Goal: Register for event/course

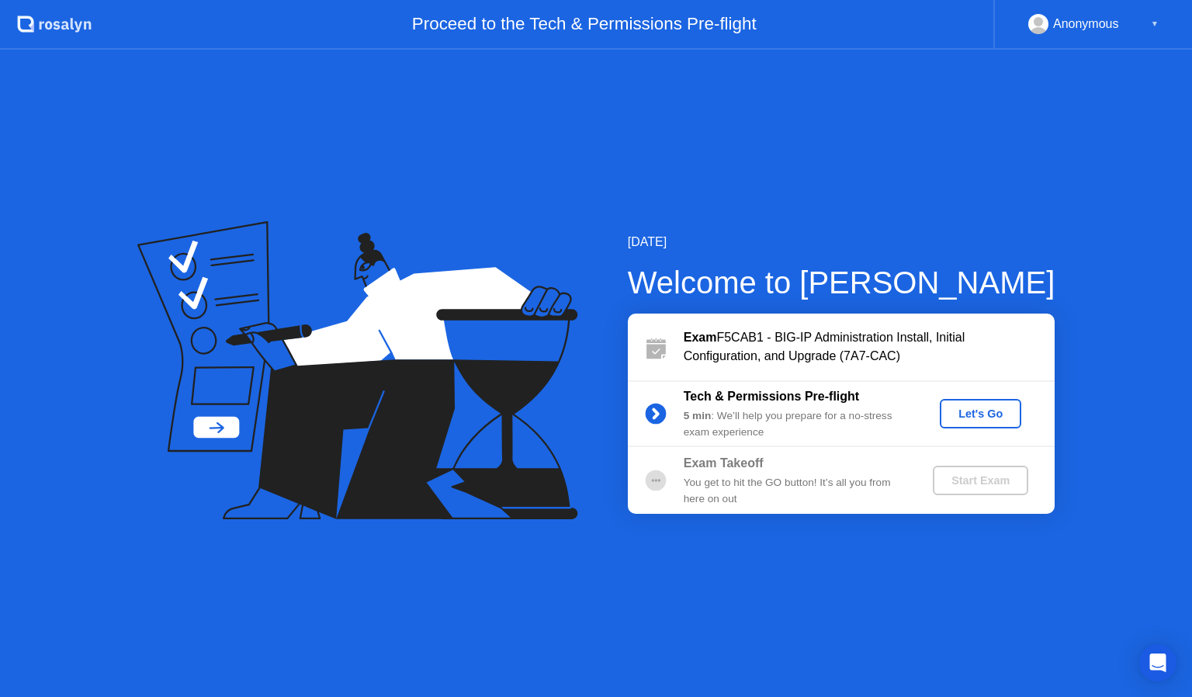
click at [982, 407] on div "Let's Go" at bounding box center [980, 413] width 69 height 12
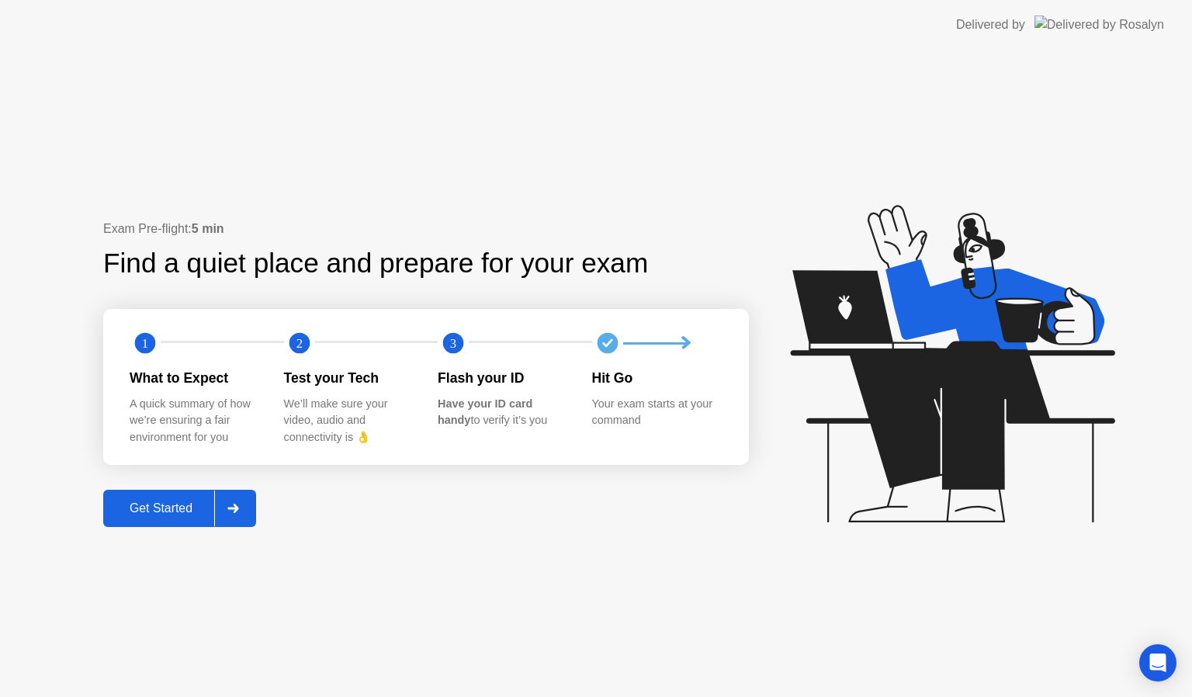
click at [160, 507] on div "Get Started" at bounding box center [161, 508] width 106 height 14
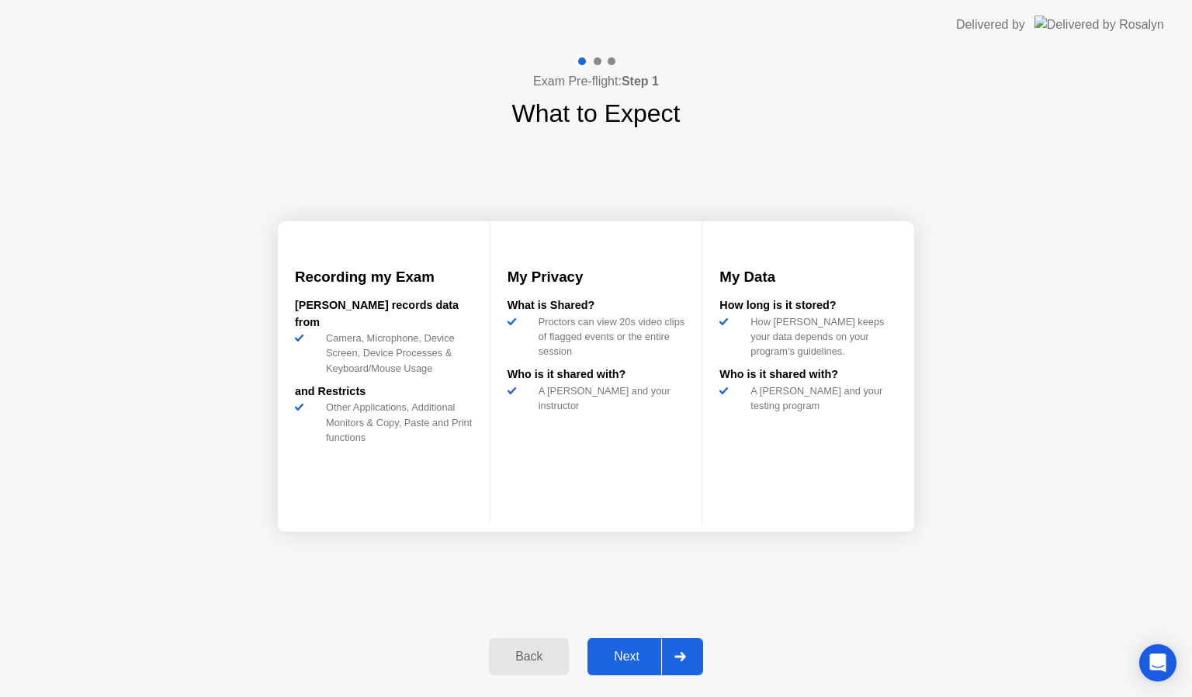
click at [643, 651] on div "Next" at bounding box center [626, 656] width 69 height 14
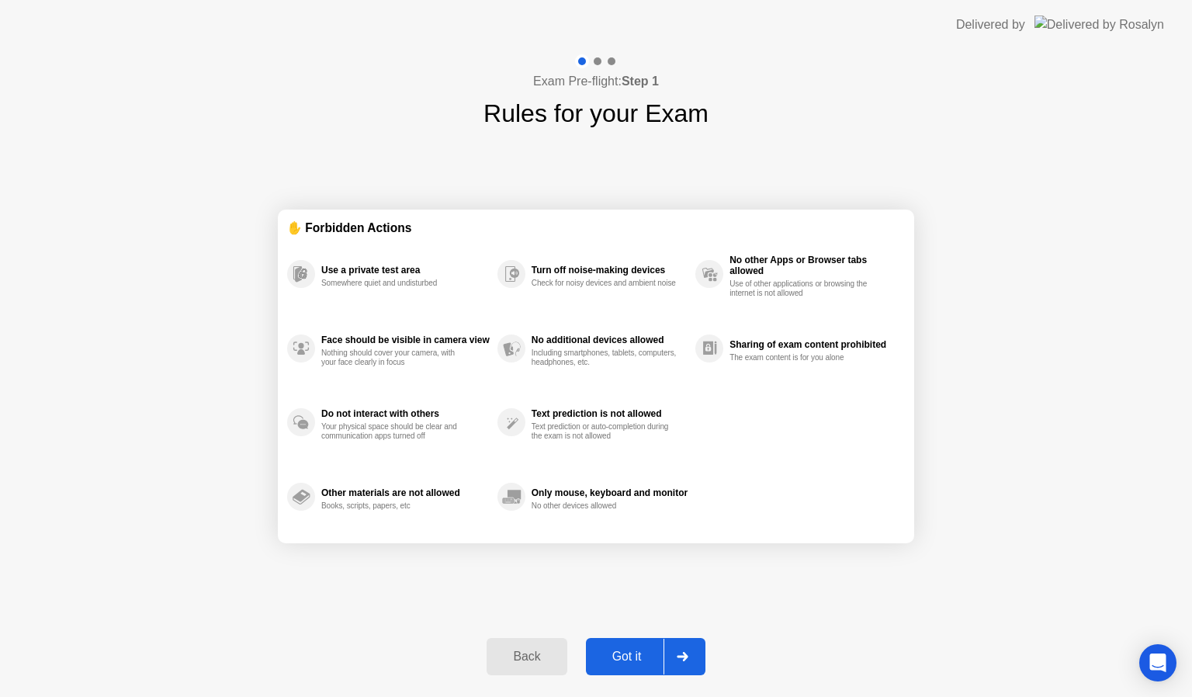
click at [630, 642] on button "Got it" at bounding box center [645, 656] width 119 height 37
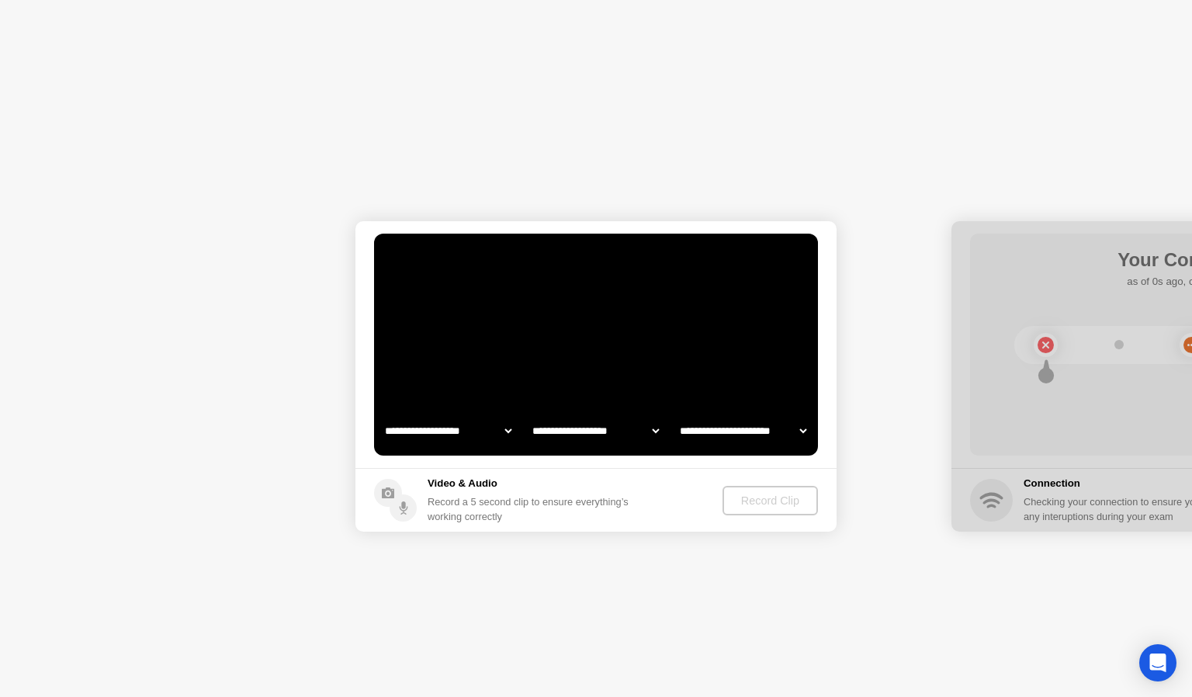
select select "**********"
select select "*******"
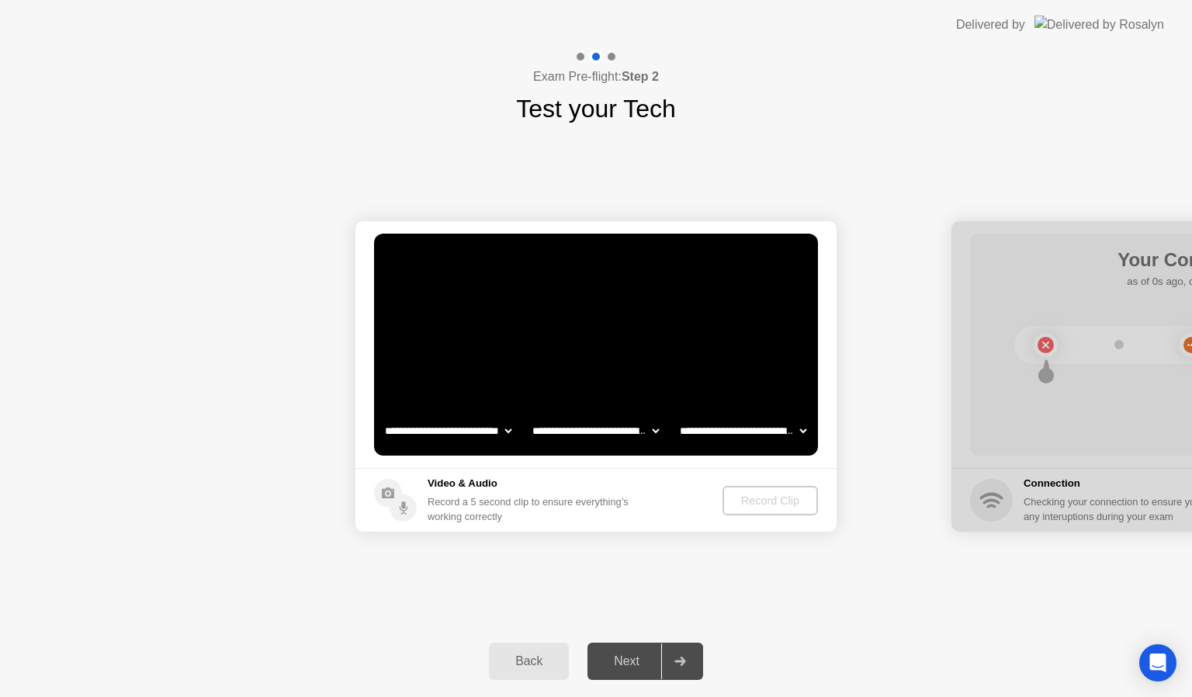
select select "*"
select select "*******"
click at [764, 499] on div "Record Clip" at bounding box center [770, 500] width 83 height 12
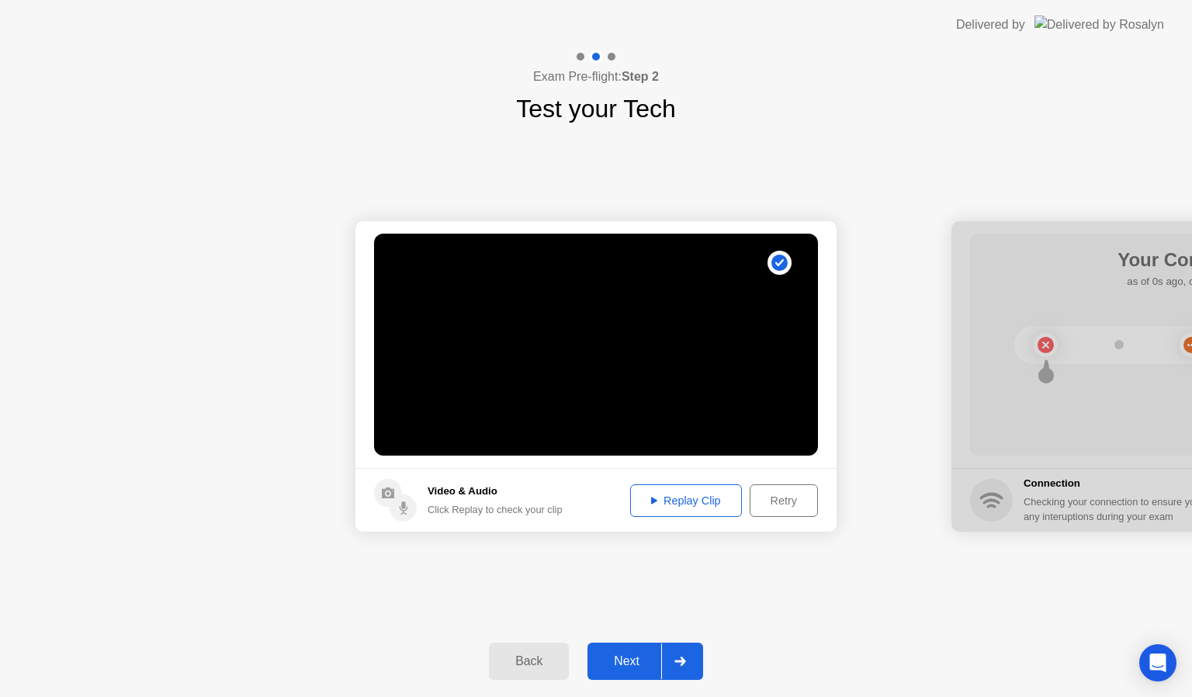
click at [670, 506] on div "Replay Clip" at bounding box center [685, 500] width 101 height 12
click at [628, 656] on div "Next" at bounding box center [626, 661] width 69 height 14
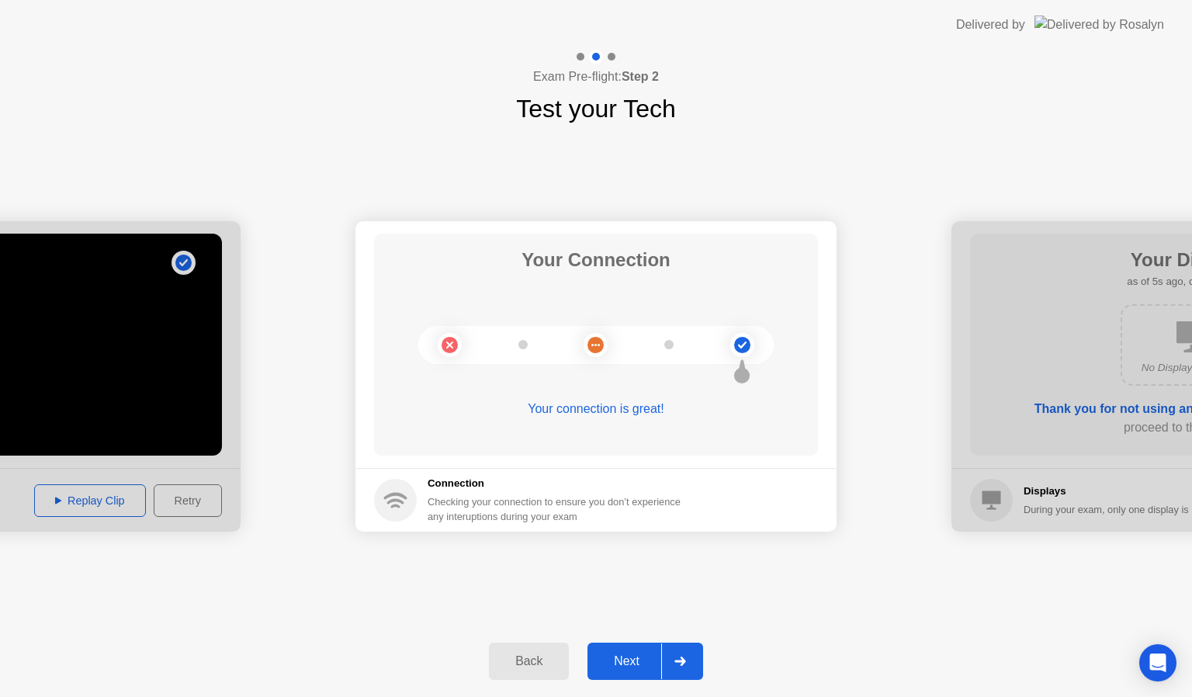
click at [624, 654] on div "Next" at bounding box center [626, 661] width 69 height 14
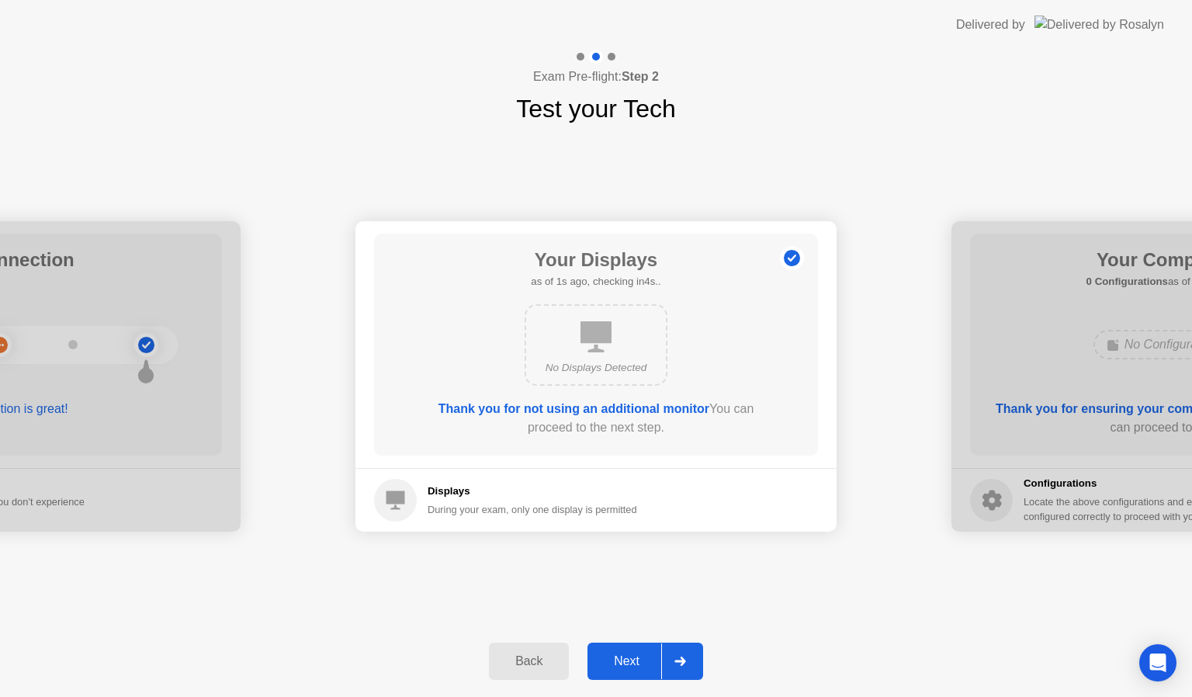
click at [624, 654] on div "Next" at bounding box center [626, 661] width 69 height 14
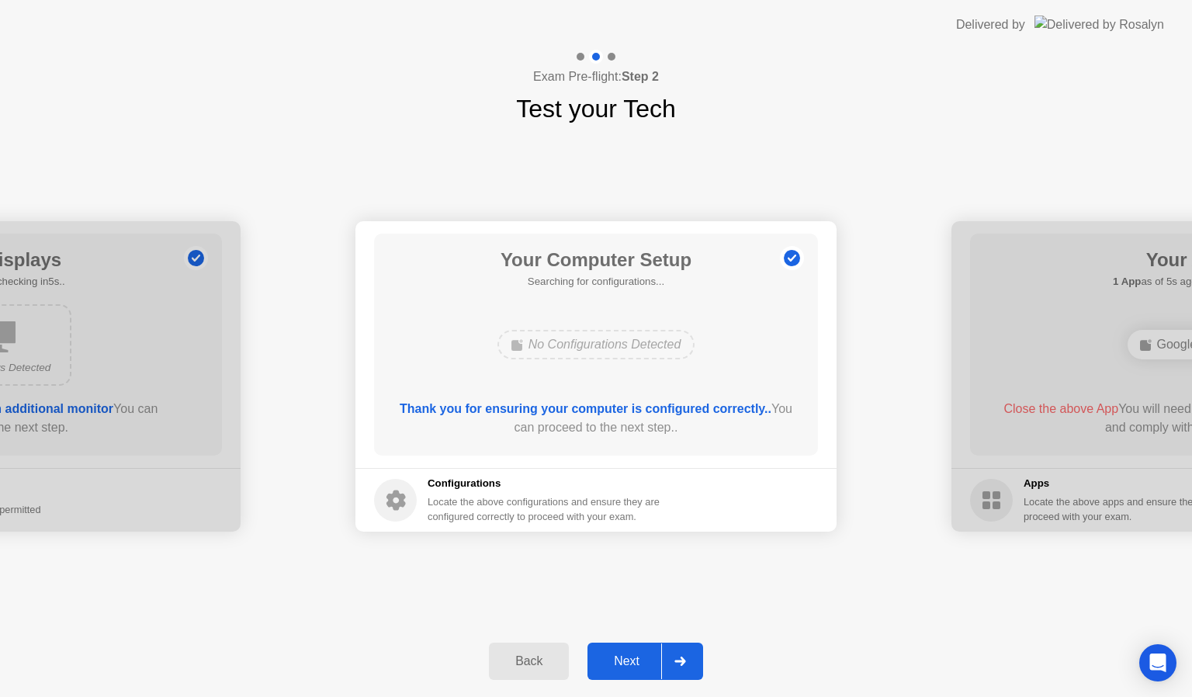
click at [618, 649] on button "Next" at bounding box center [645, 660] width 116 height 37
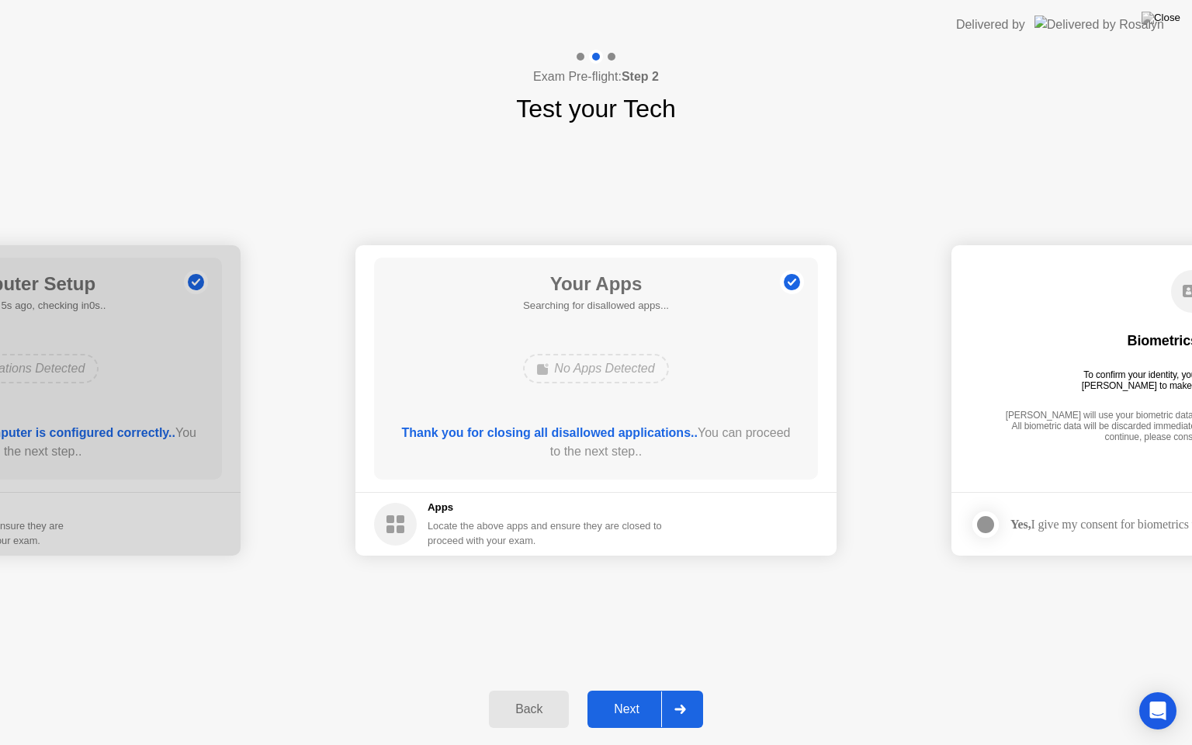
click at [604, 696] on div "Next" at bounding box center [626, 709] width 69 height 14
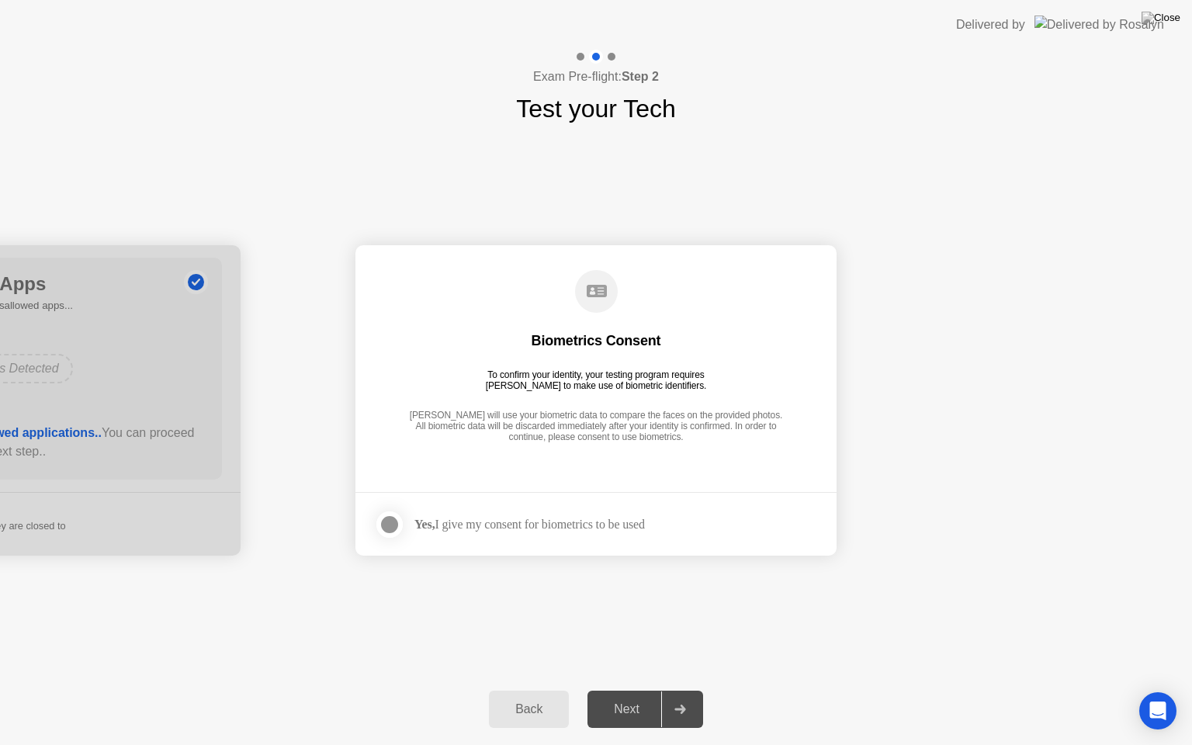
click at [389, 533] on div at bounding box center [389, 524] width 19 height 19
click at [613, 696] on div "Next" at bounding box center [626, 709] width 69 height 14
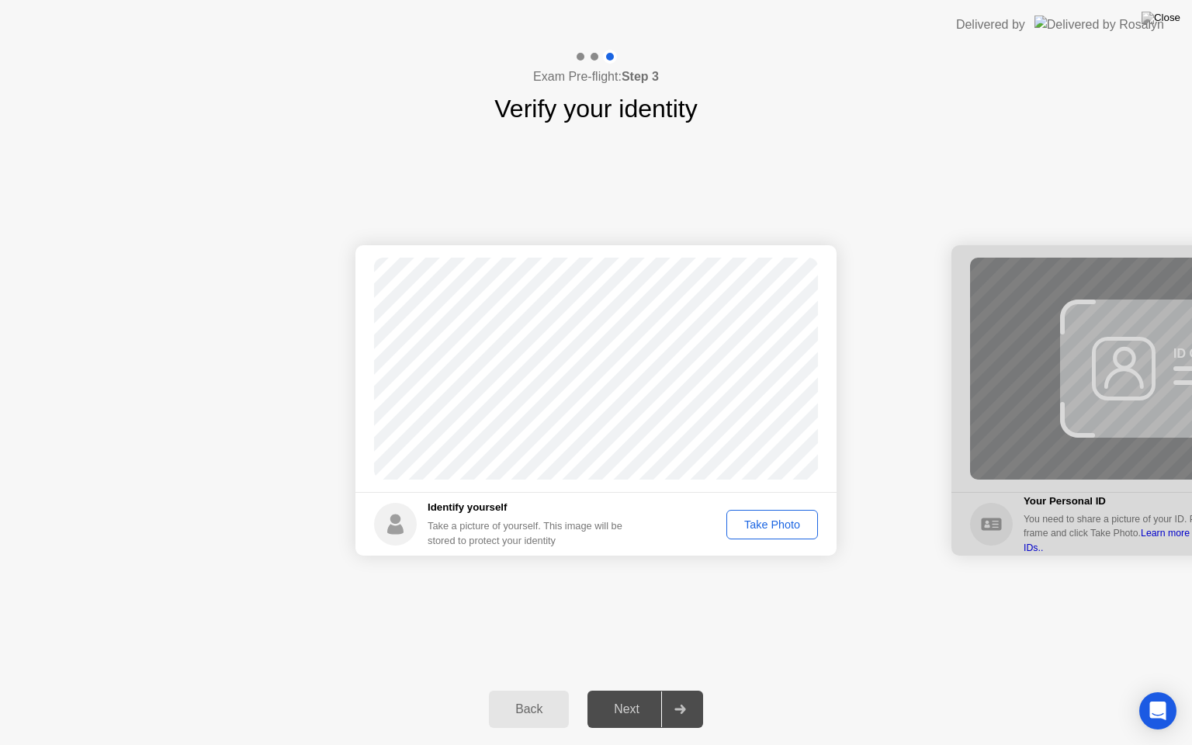
click at [760, 530] on div "Take Photo" at bounding box center [772, 524] width 81 height 12
click at [619, 696] on div "Next" at bounding box center [626, 709] width 69 height 14
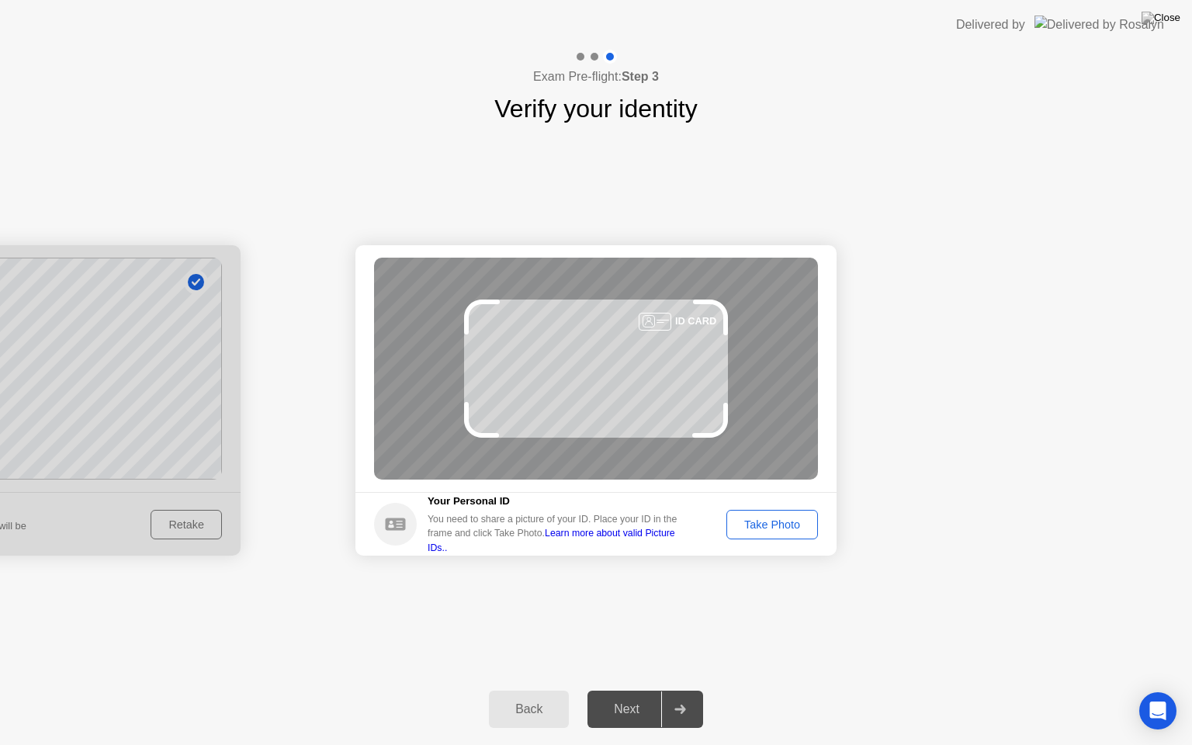
click at [762, 524] on div "Take Photo" at bounding box center [772, 524] width 81 height 12
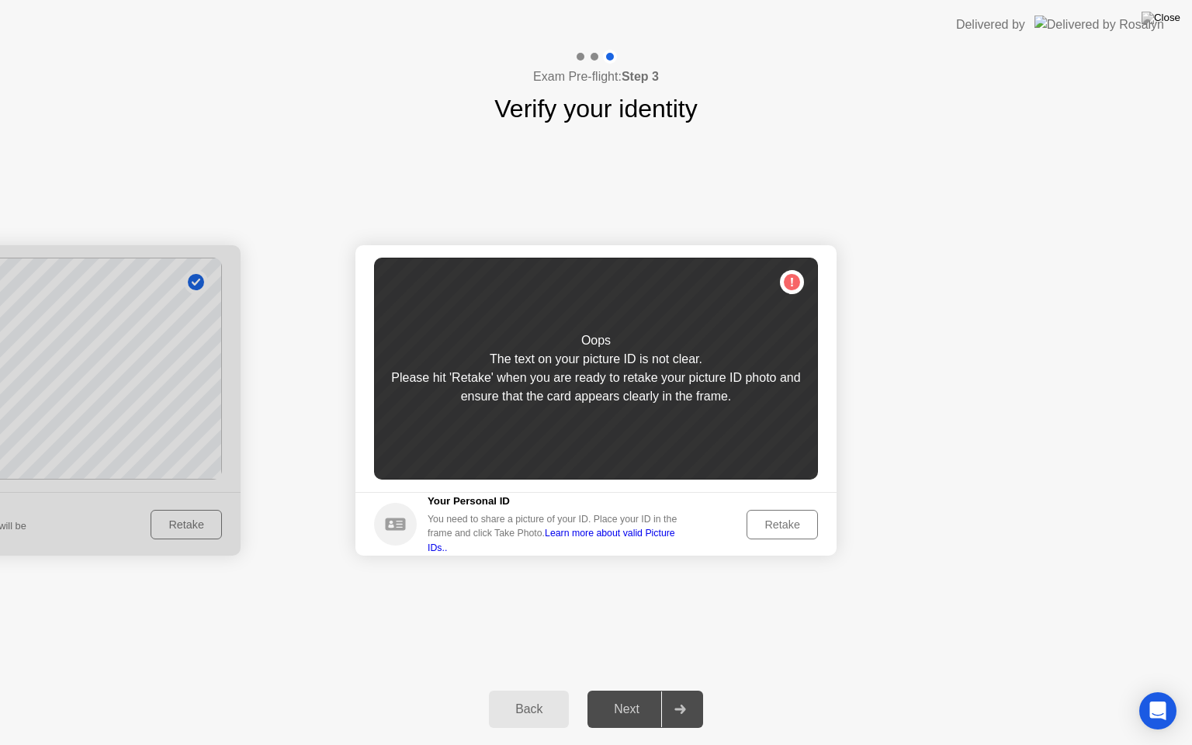
click at [780, 532] on button "Retake" at bounding box center [781, 524] width 71 height 29
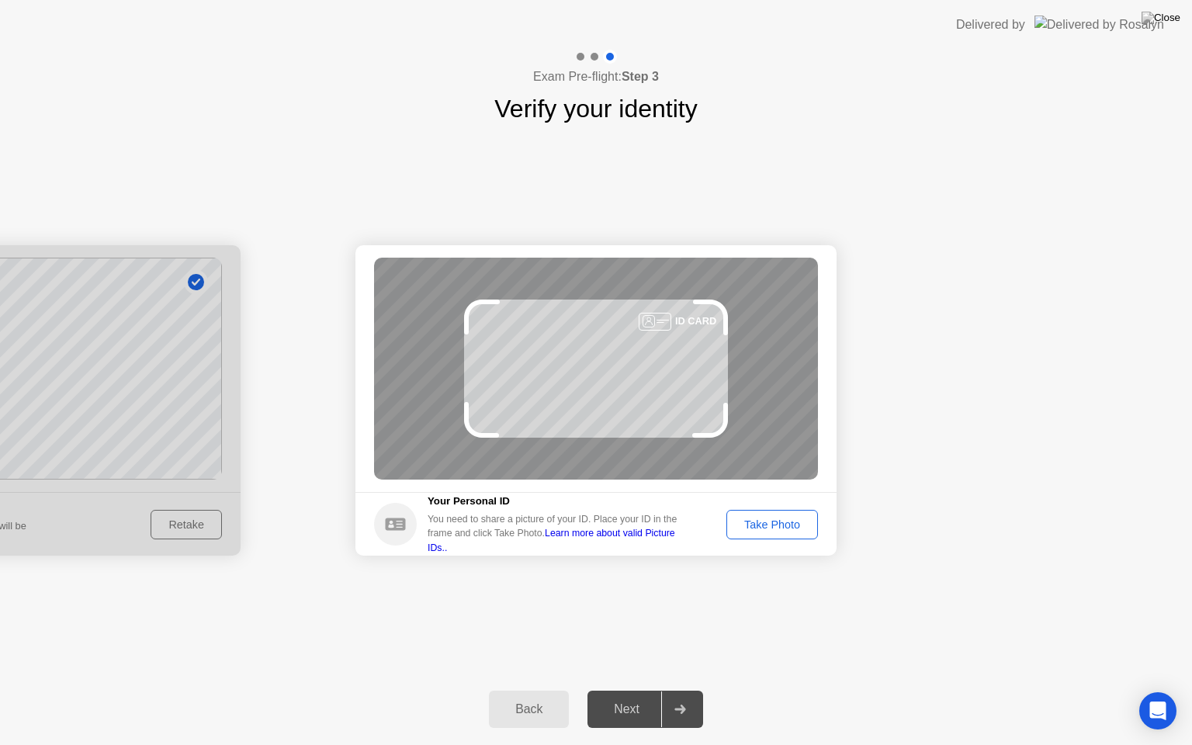
click at [777, 532] on button "Take Photo" at bounding box center [772, 524] width 92 height 29
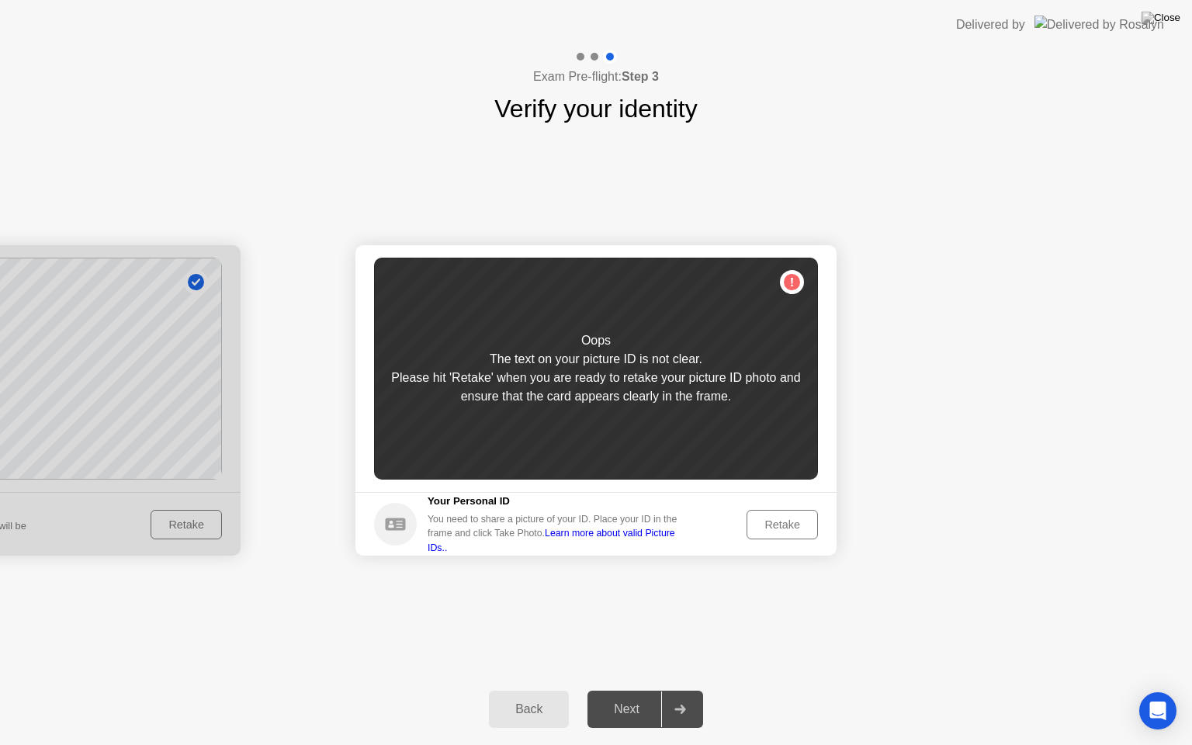
click at [777, 532] on button "Retake" at bounding box center [781, 524] width 71 height 29
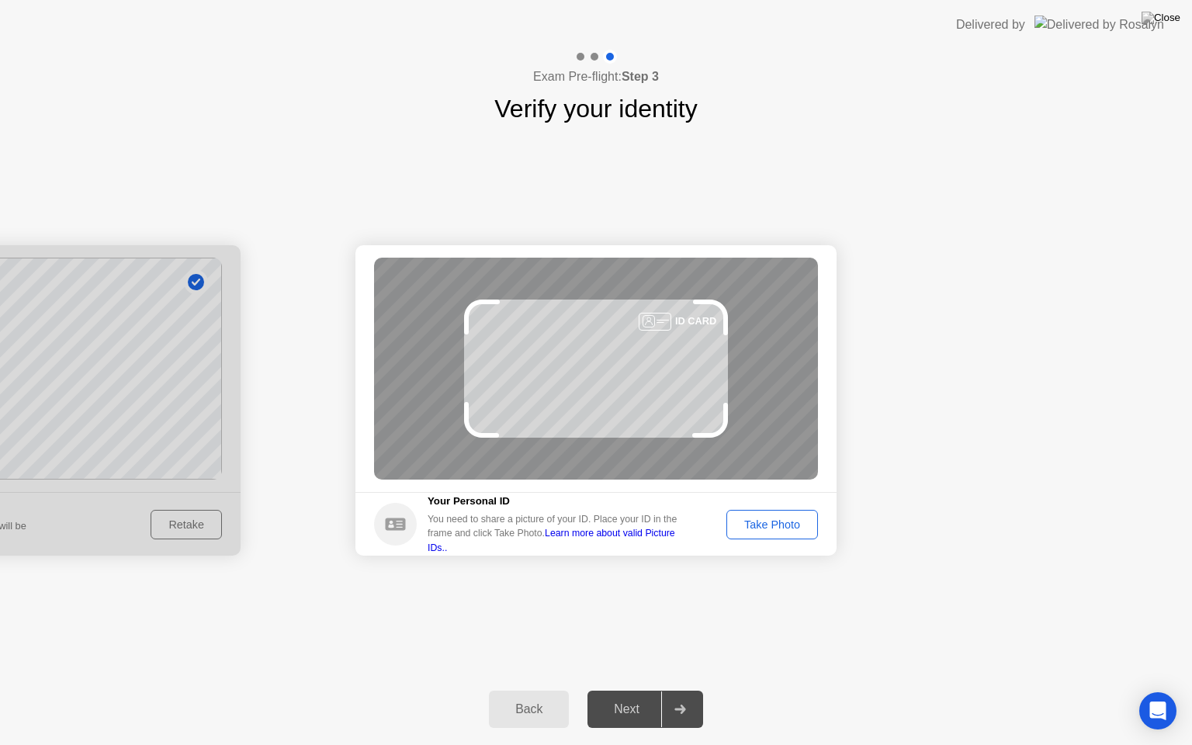
click at [781, 532] on button "Take Photo" at bounding box center [772, 524] width 92 height 29
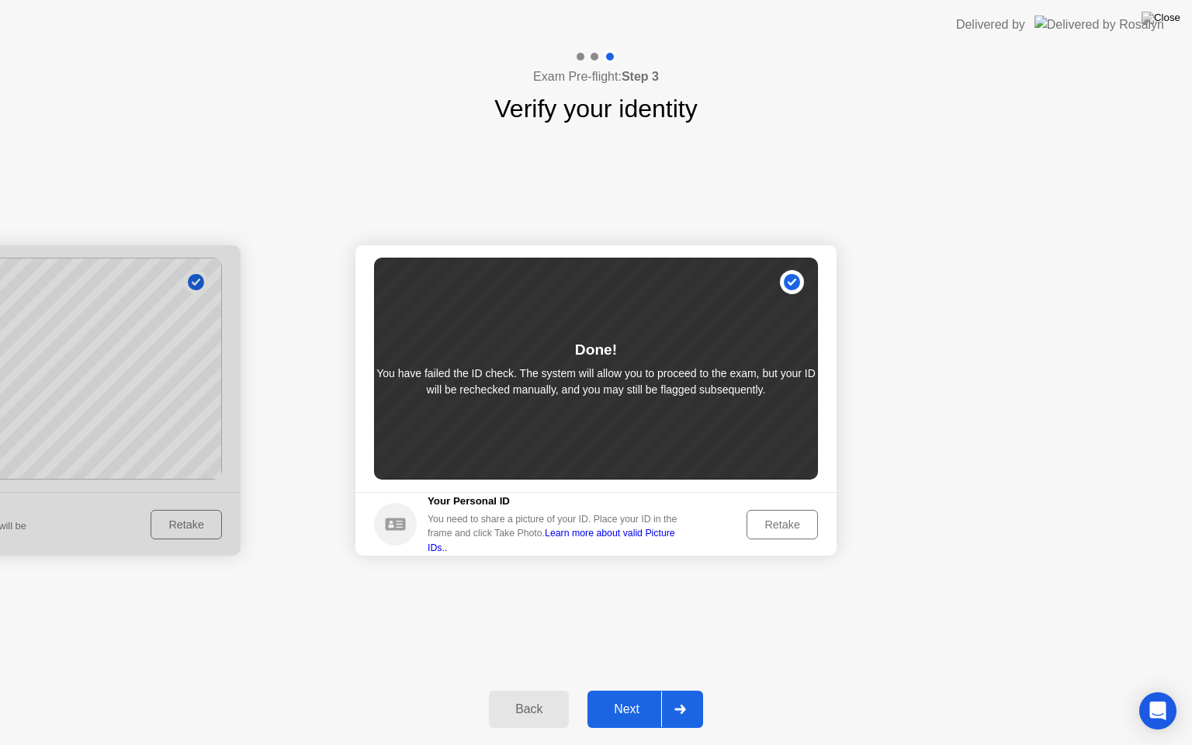
click at [784, 521] on div "Retake" at bounding box center [782, 524] width 61 height 12
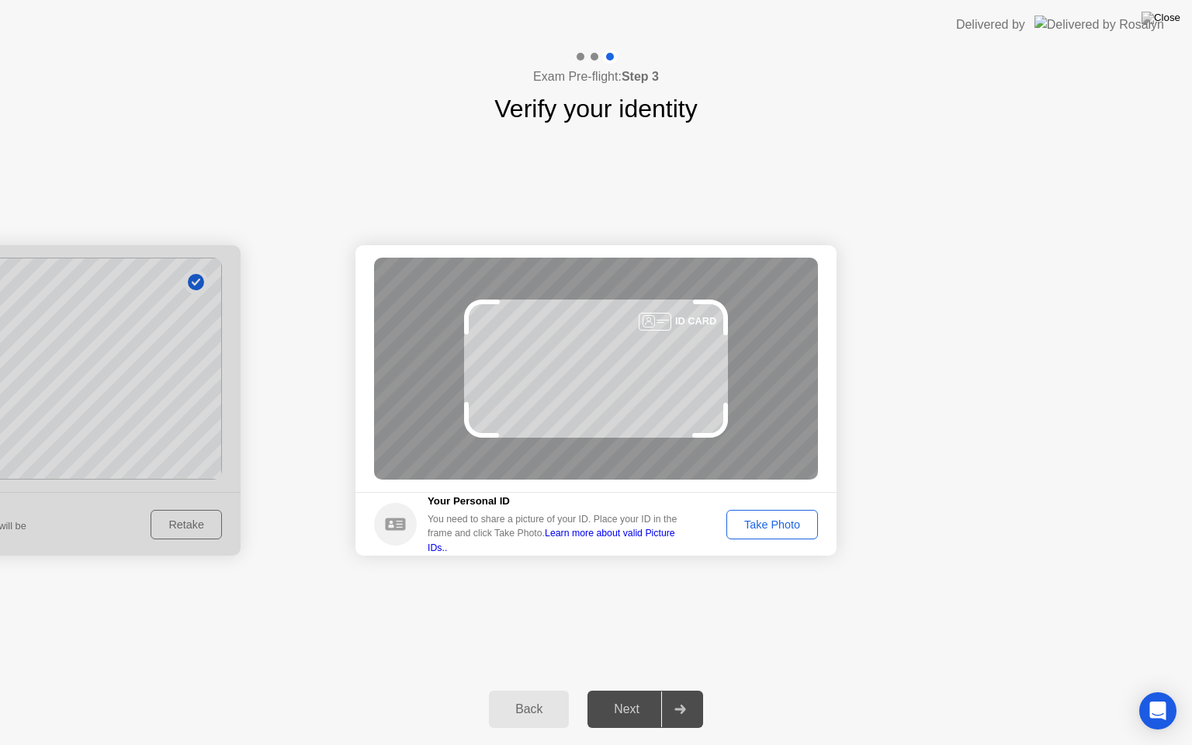
click at [770, 518] on div "Take Photo" at bounding box center [772, 524] width 81 height 12
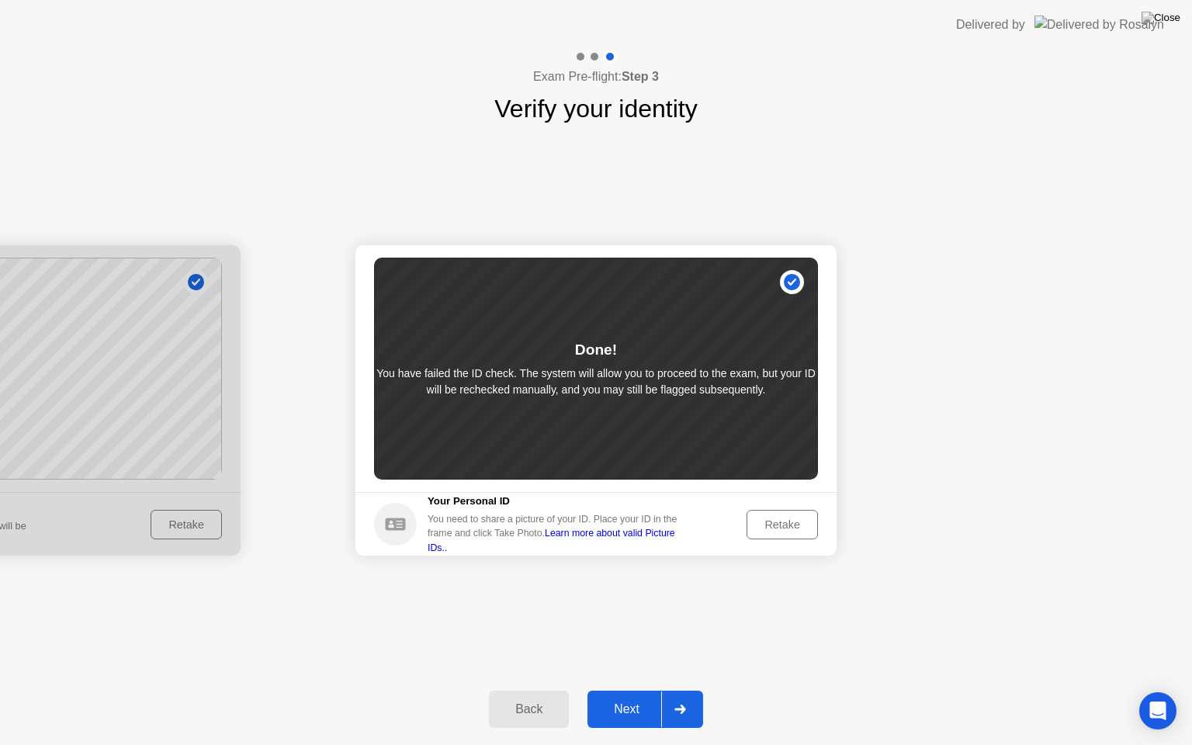
click at [779, 518] on div "Retake" at bounding box center [782, 524] width 61 height 12
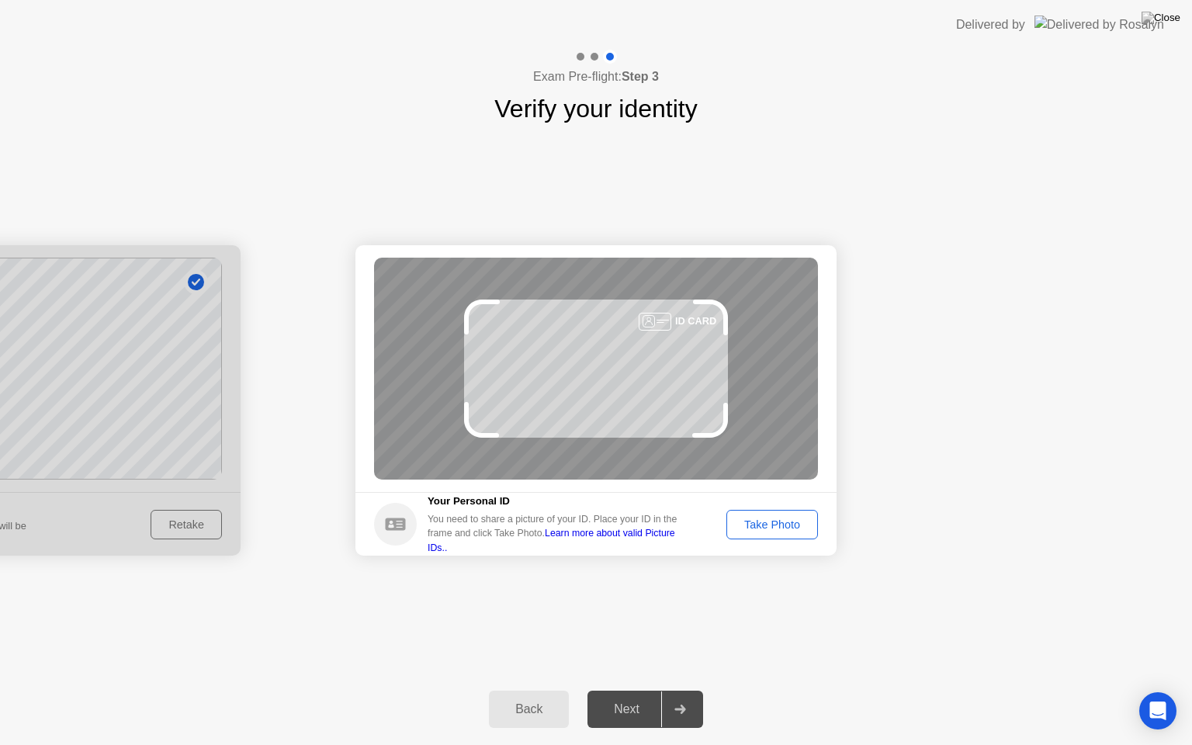
click at [757, 518] on div "Take Photo" at bounding box center [772, 524] width 81 height 12
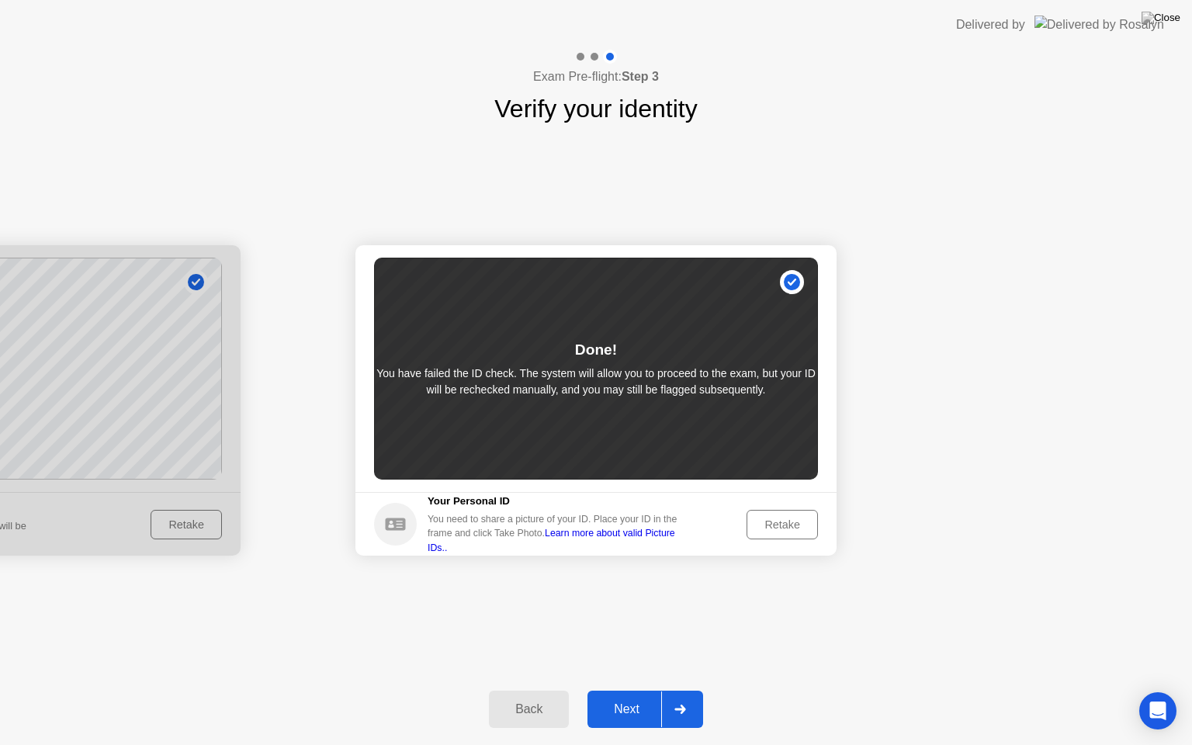
click at [784, 523] on div "Retake" at bounding box center [782, 524] width 61 height 12
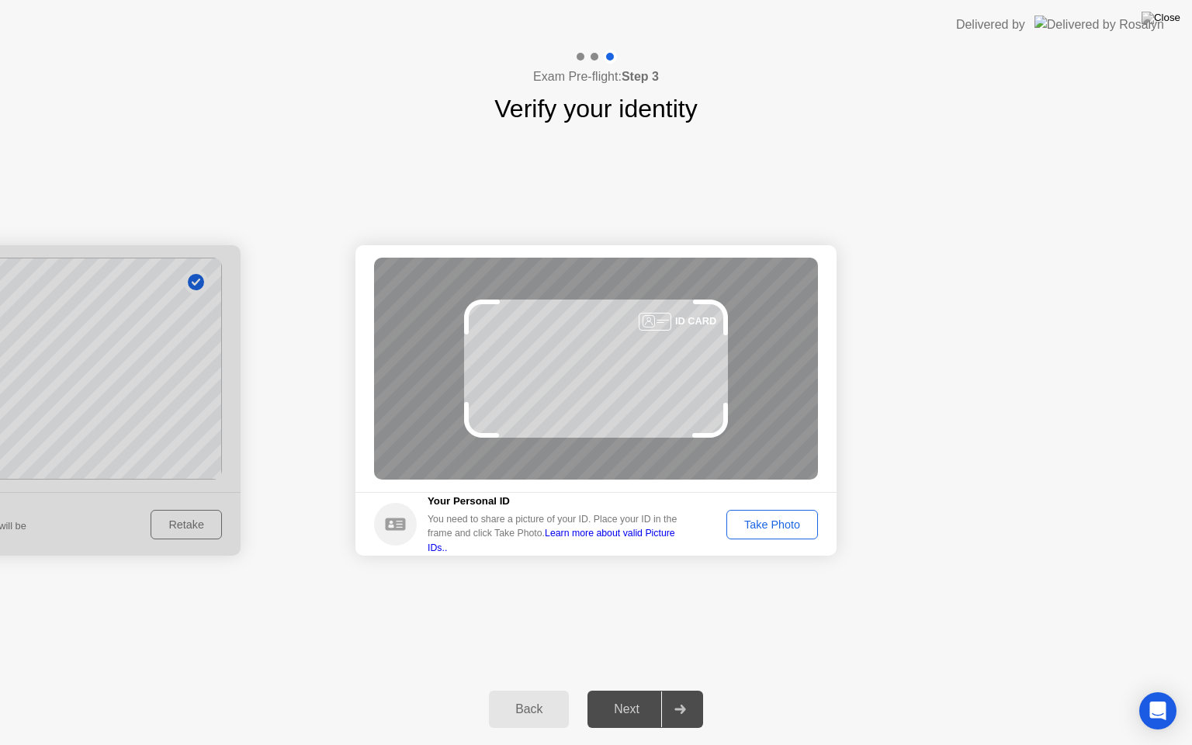
click at [762, 518] on div "Take Photo" at bounding box center [772, 524] width 81 height 12
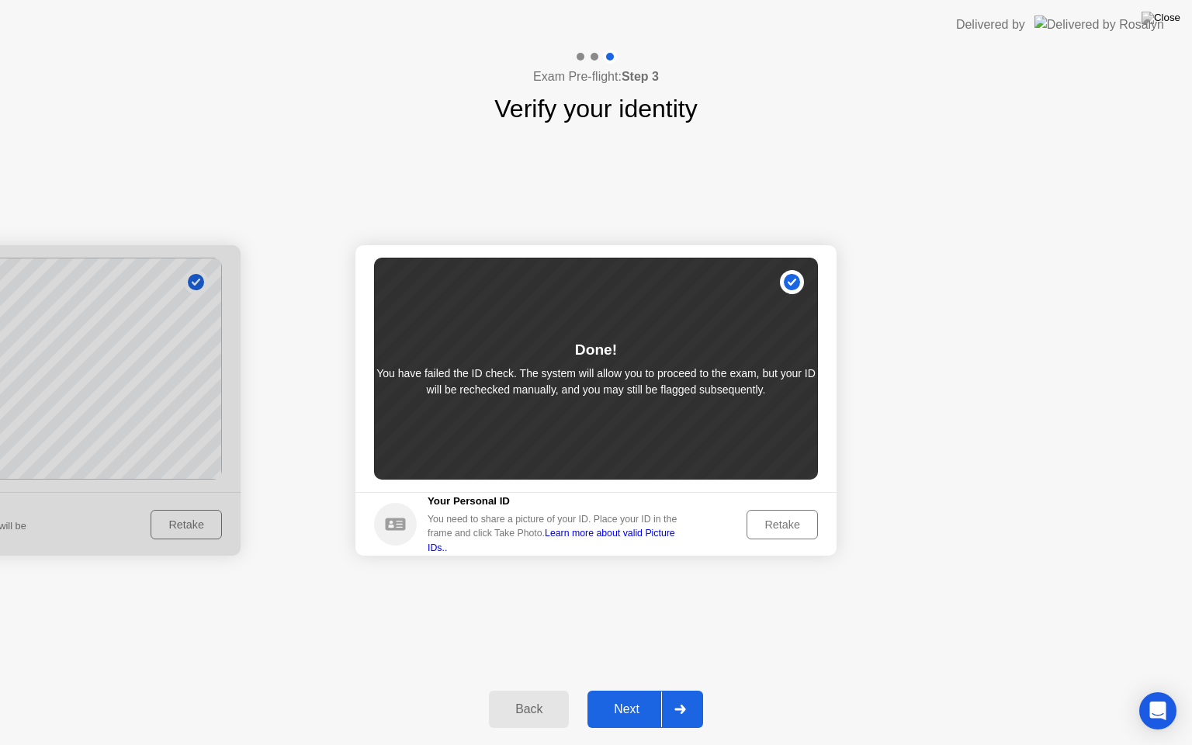
click at [788, 521] on div "Retake" at bounding box center [782, 524] width 61 height 12
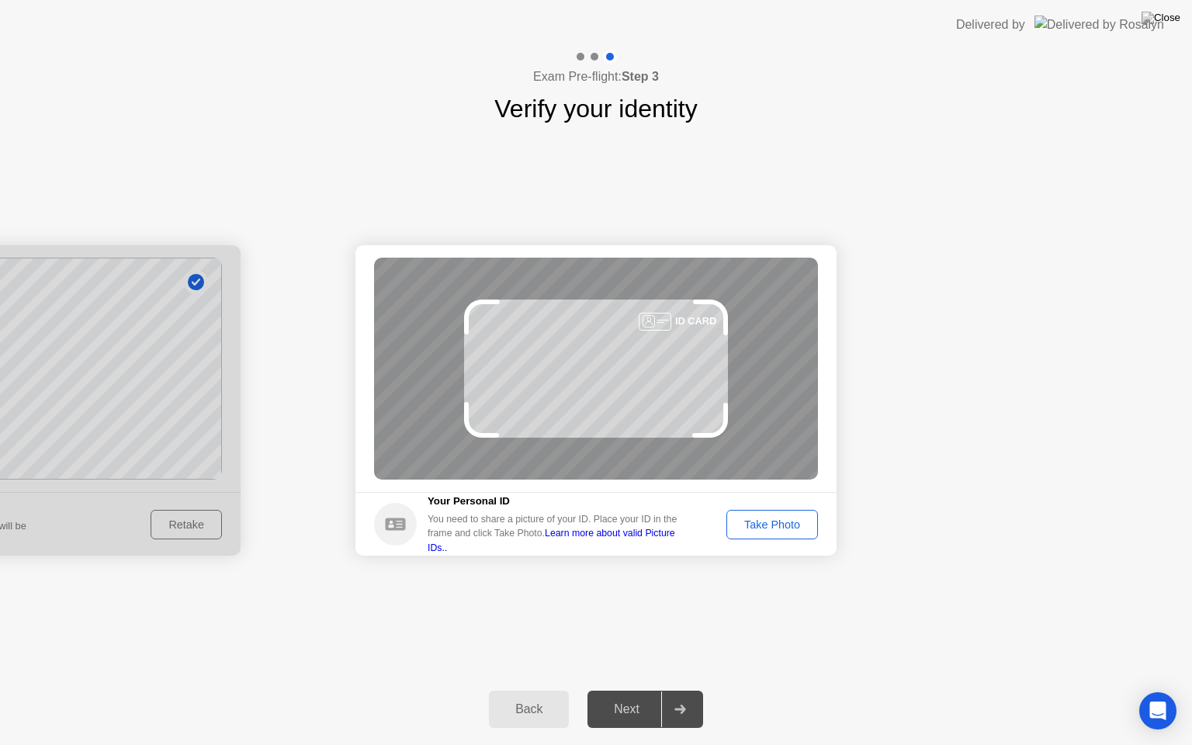
click at [794, 521] on div "Take Photo" at bounding box center [772, 524] width 81 height 12
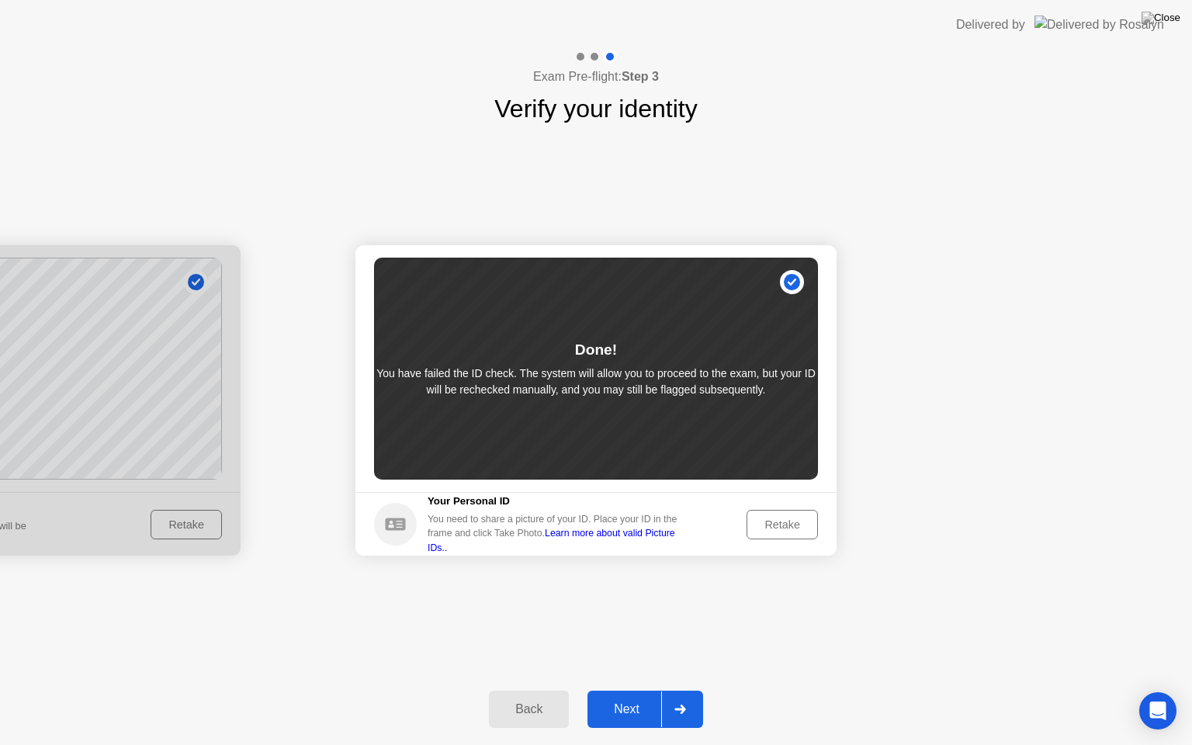
click at [795, 518] on div "Retake" at bounding box center [782, 524] width 61 height 12
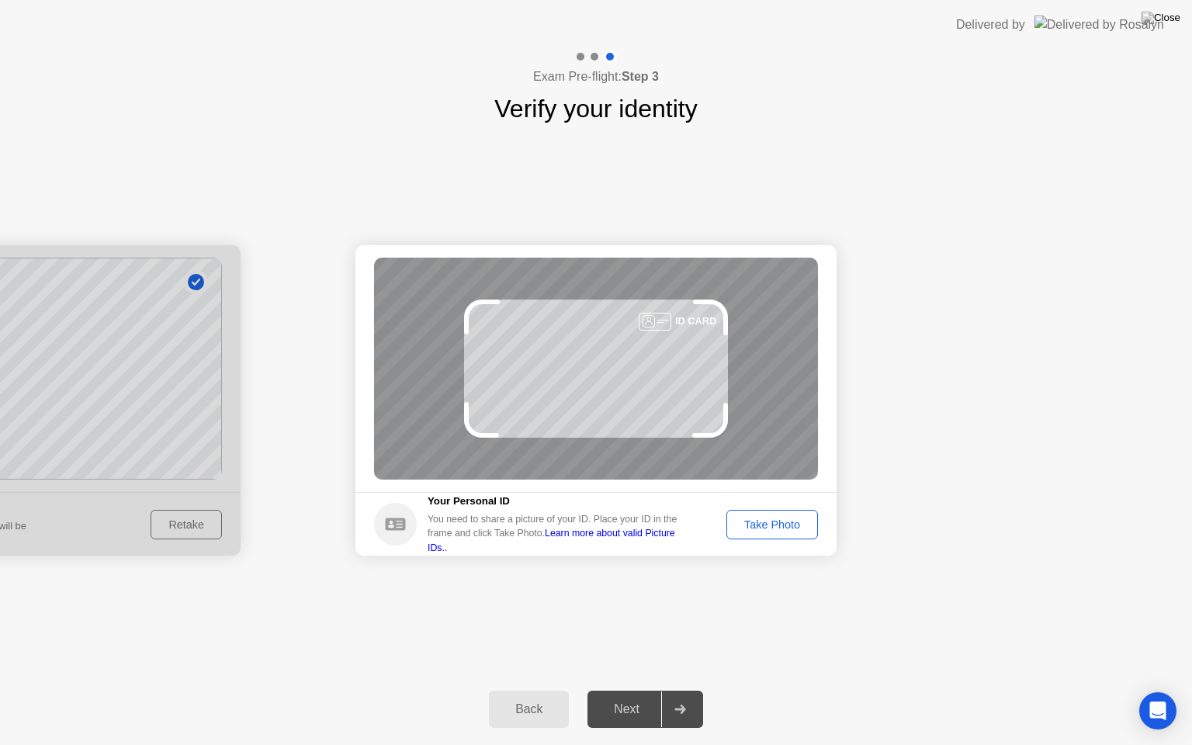
click at [796, 518] on div "Take Photo" at bounding box center [772, 524] width 81 height 12
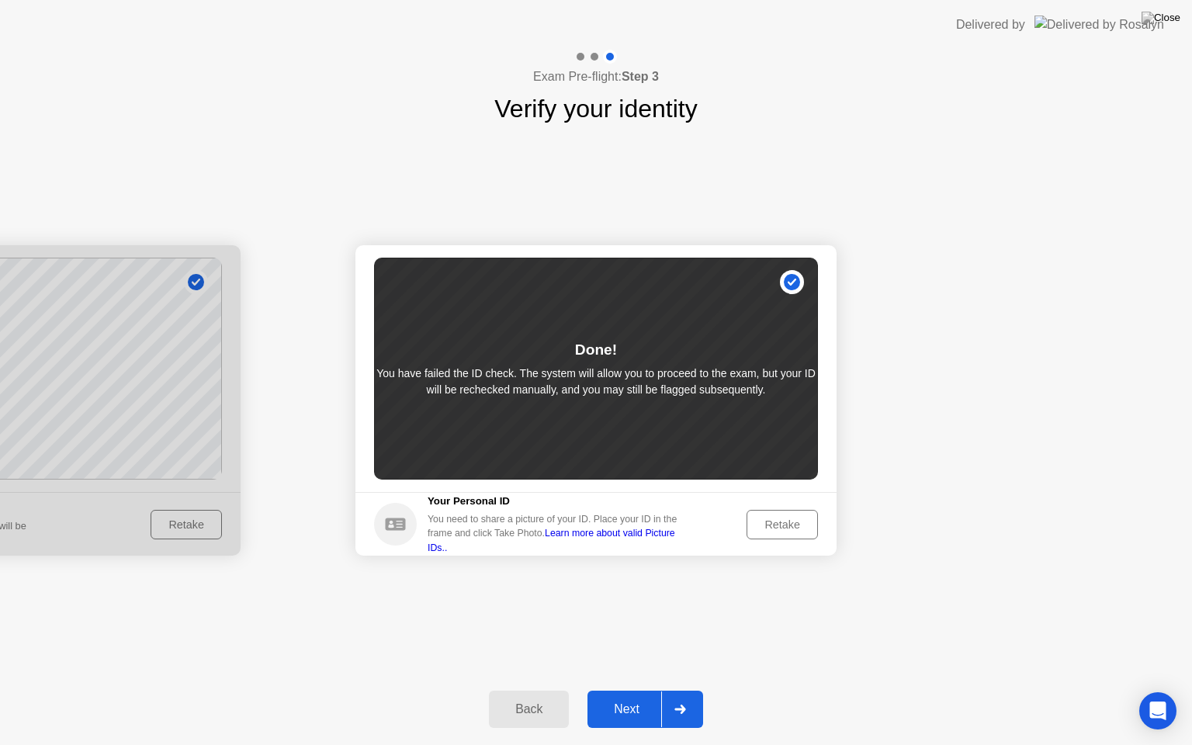
click at [784, 523] on div "Retake" at bounding box center [782, 524] width 61 height 12
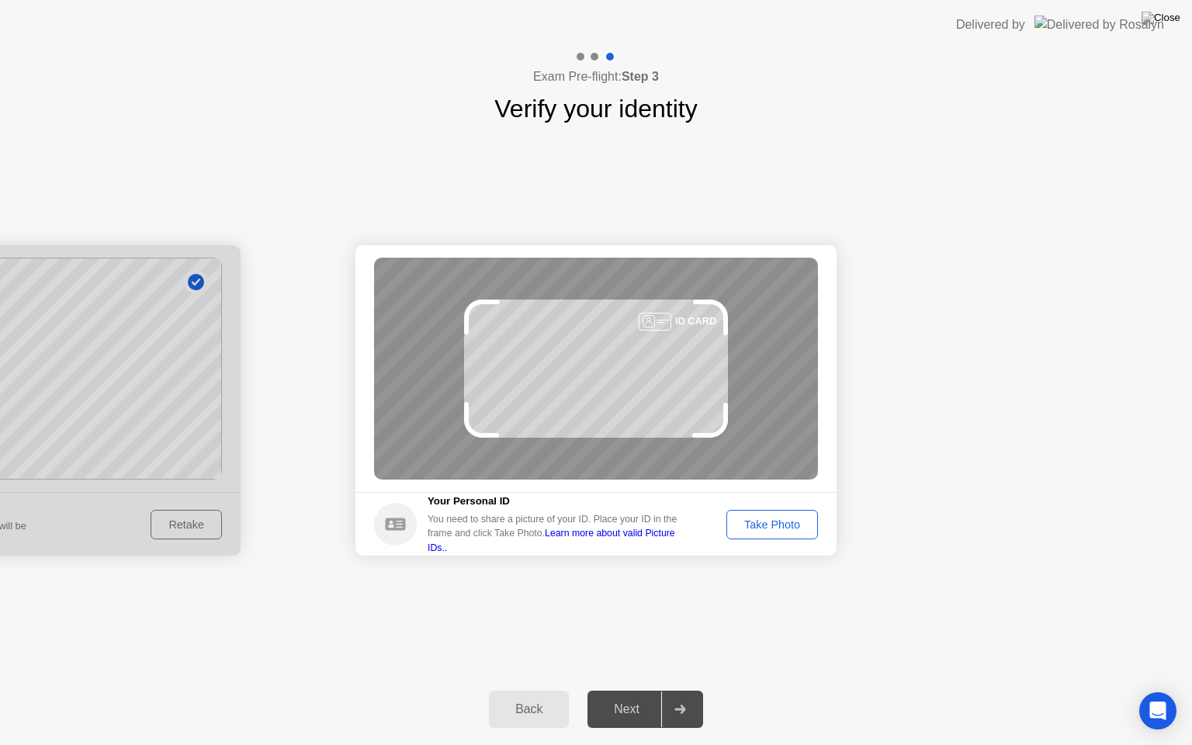
click at [758, 514] on button "Take Photo" at bounding box center [772, 524] width 92 height 29
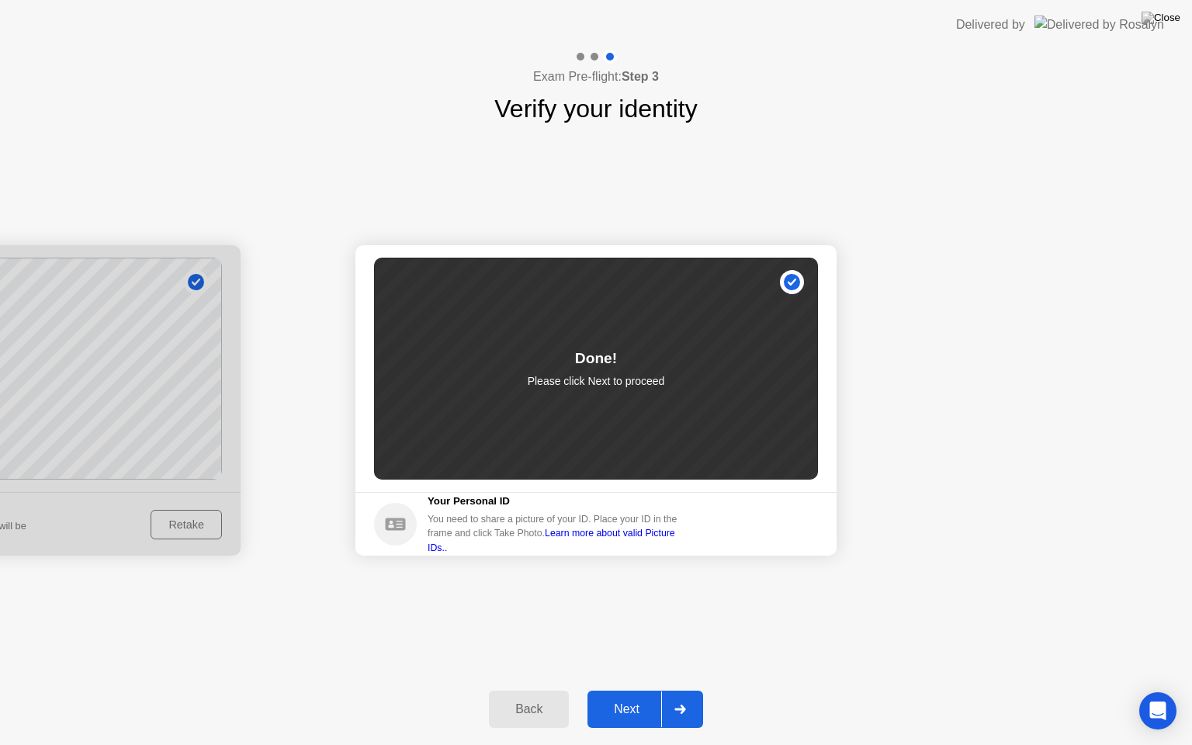
click at [624, 696] on div "Next" at bounding box center [626, 709] width 69 height 14
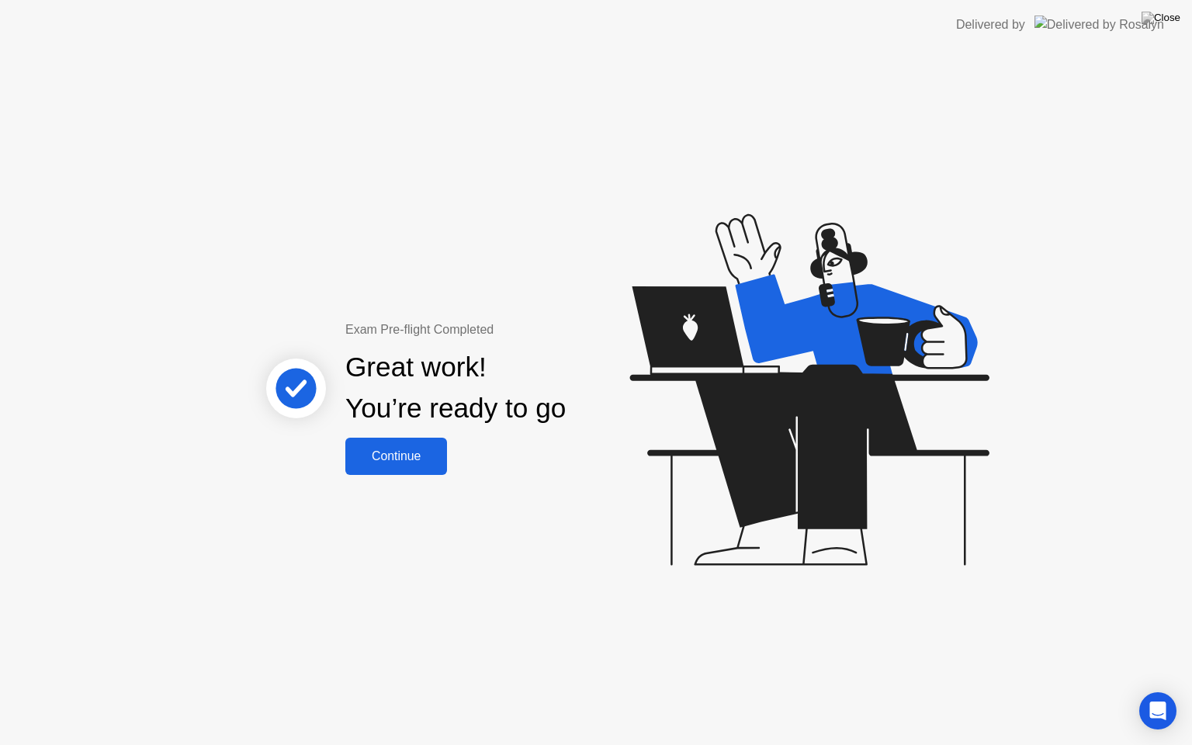
click at [404, 446] on button "Continue" at bounding box center [396, 456] width 102 height 37
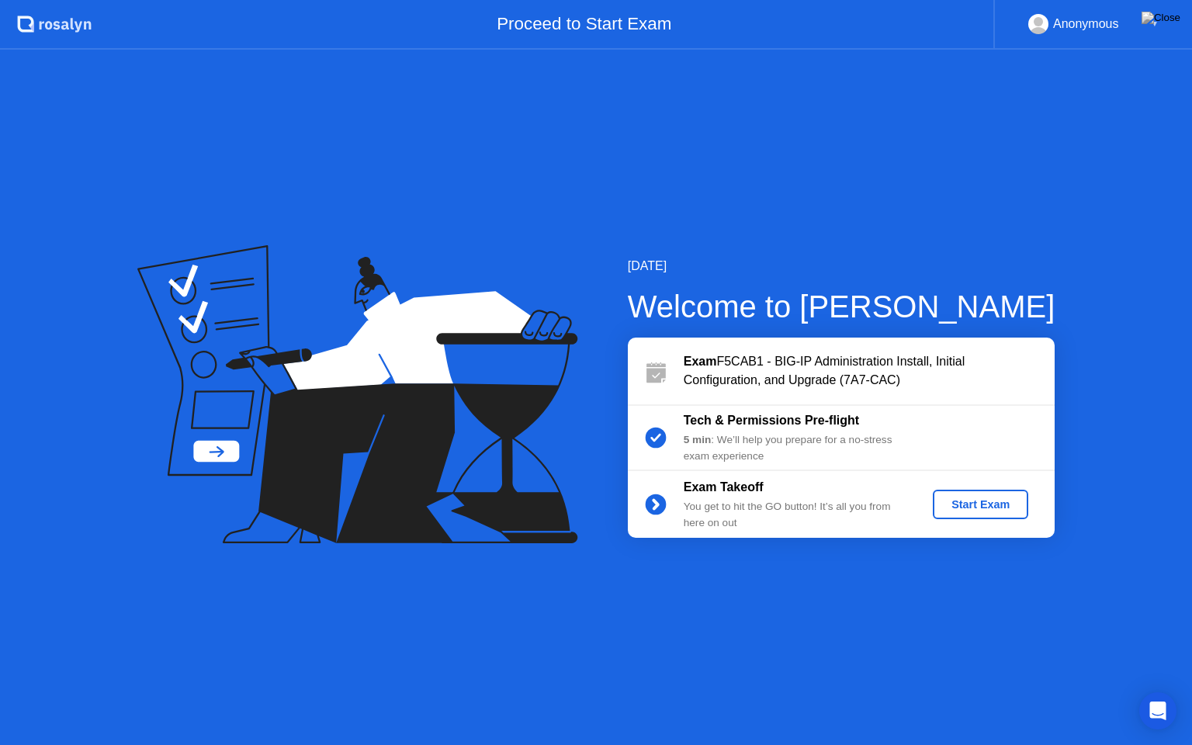
click at [960, 503] on div "Start Exam" at bounding box center [980, 504] width 83 height 12
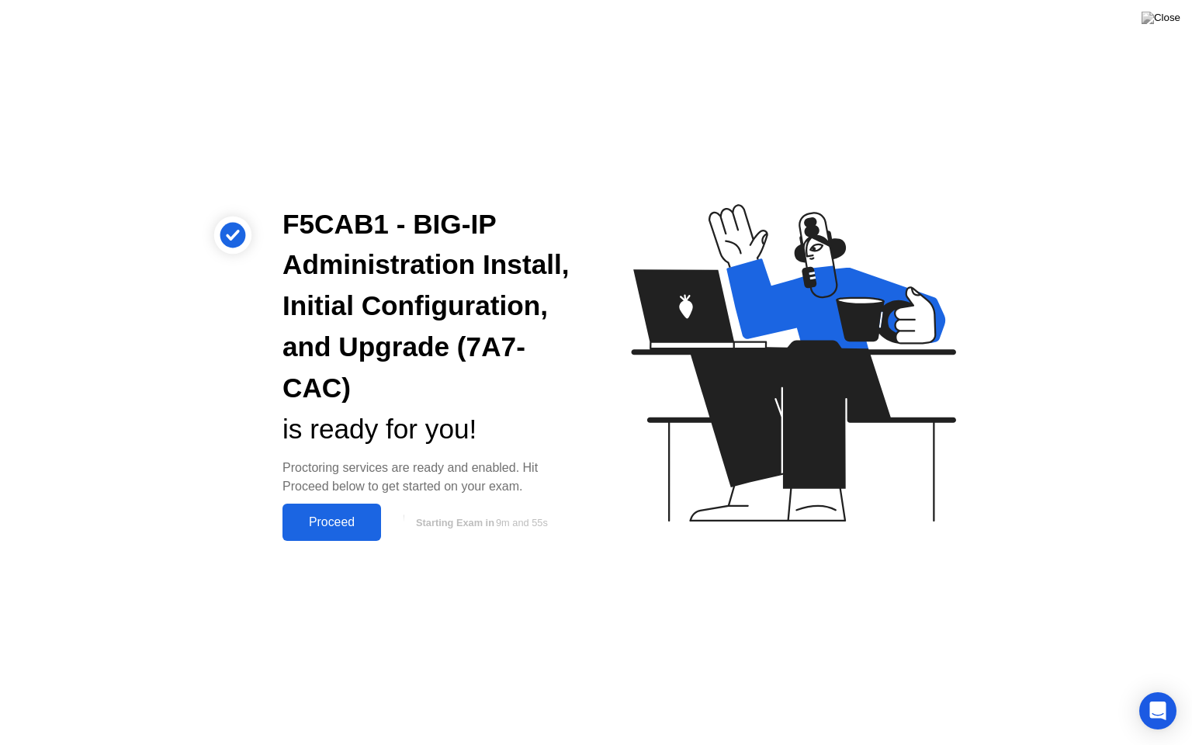
click at [327, 521] on div "Proceed" at bounding box center [331, 522] width 89 height 14
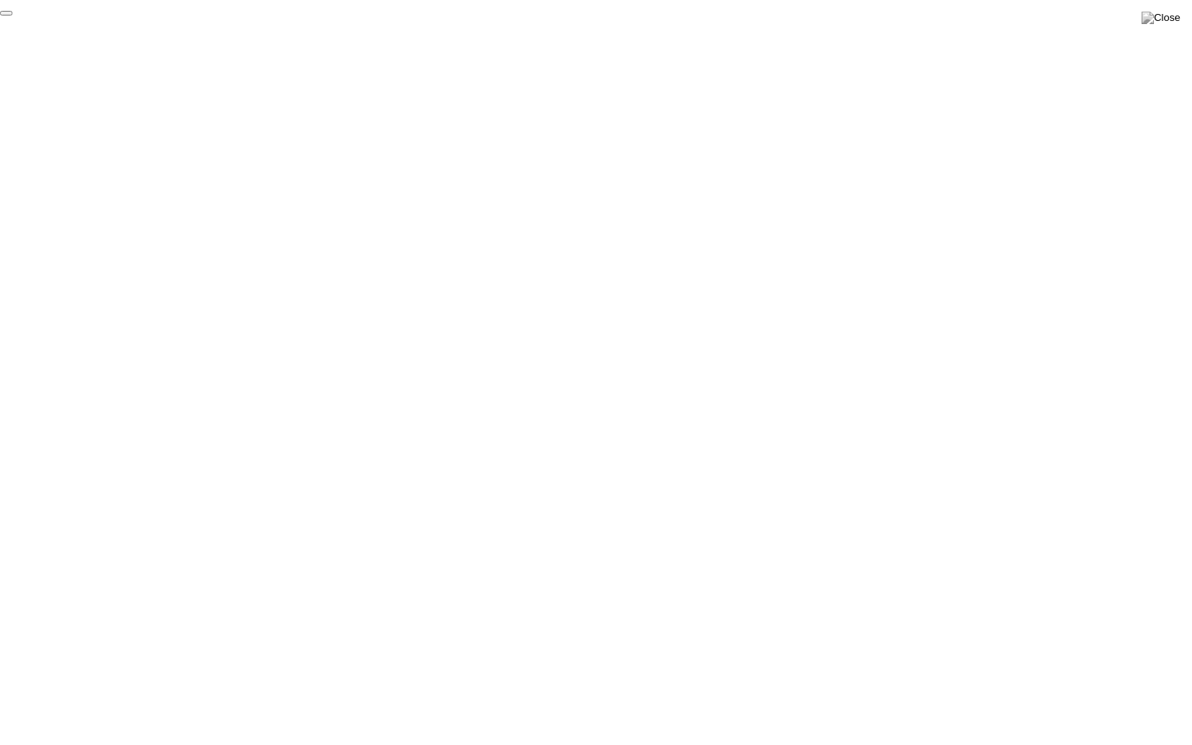
click div "End Proctoring Session"
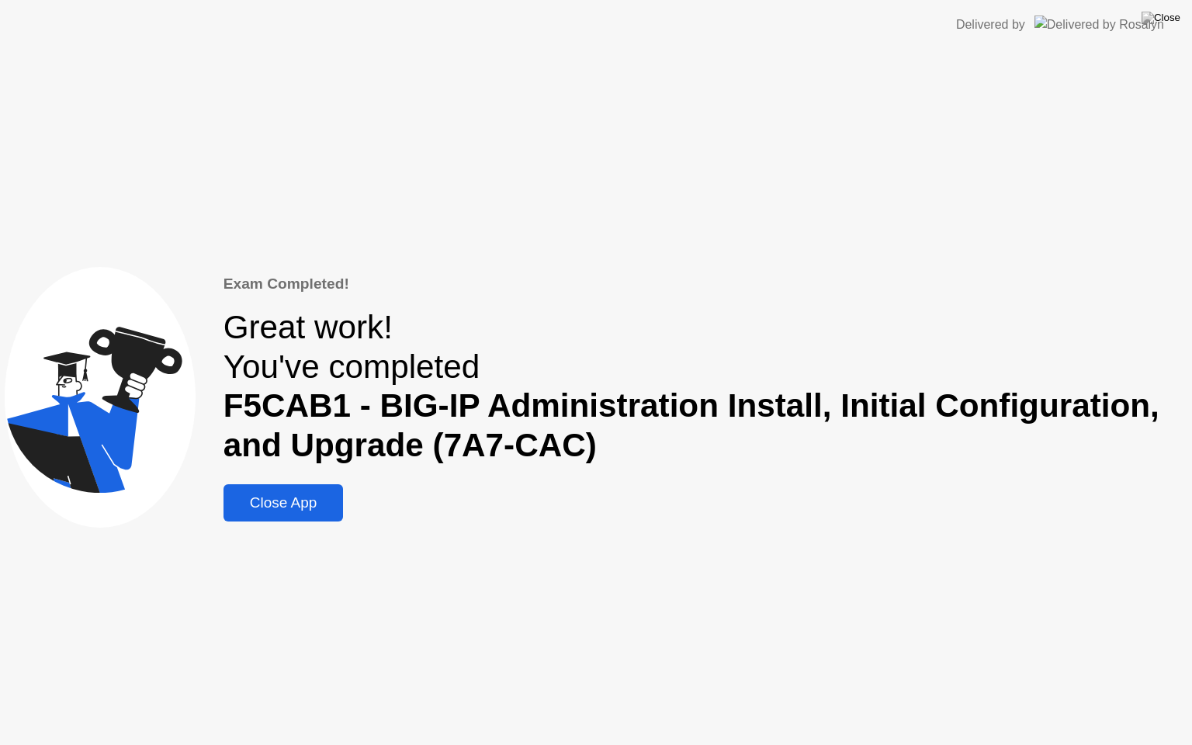
click at [290, 499] on div "Close App" at bounding box center [283, 502] width 111 height 17
